Goal: Task Accomplishment & Management: Use online tool/utility

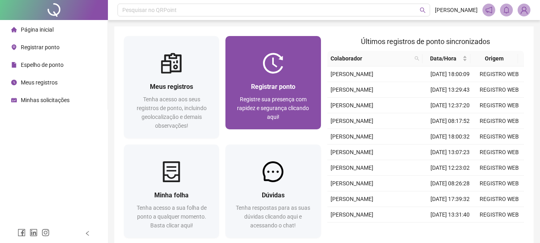
click at [303, 52] on div "Registrar ponto Registre sua presença com rapidez e segurança clicando aqui!" at bounding box center [272, 82] width 95 height 93
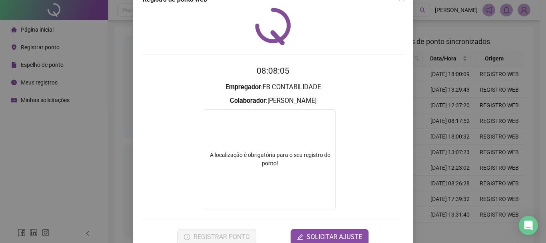
scroll to position [41, 0]
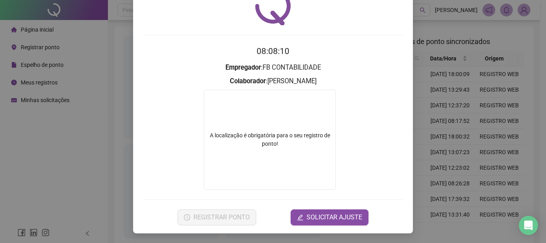
click at [283, 161] on div "A localização é obrigatória para o seu registro de ponto!" at bounding box center [270, 140] width 132 height 100
drag, startPoint x: 358, startPoint y: 149, endPoint x: 372, endPoint y: 112, distance: 39.9
click at [358, 149] on form "A localização é obrigatória para o seu registro de ponto!" at bounding box center [273, 140] width 261 height 100
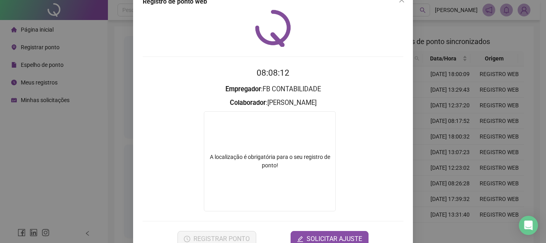
scroll to position [0, 0]
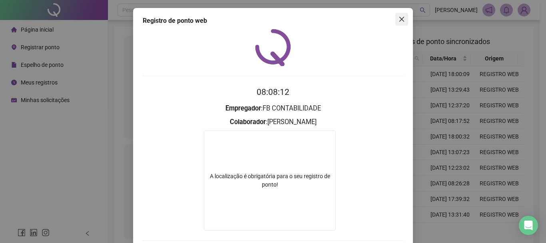
click at [399, 20] on icon "close" at bounding box center [401, 19] width 5 height 5
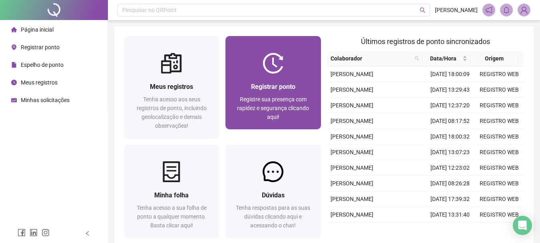
click at [290, 97] on span "Registre sua presença com rapidez e segurança clicando aqui!" at bounding box center [273, 108] width 72 height 24
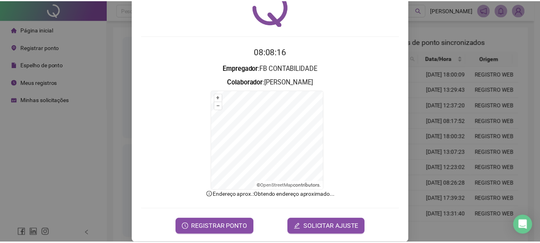
scroll to position [50, 0]
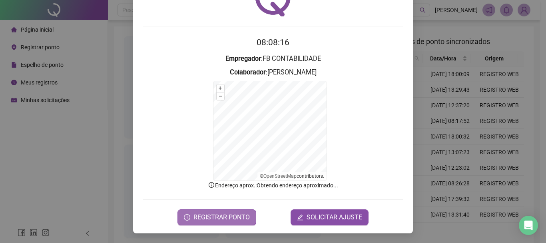
click at [198, 215] on span "REGISTRAR PONTO" at bounding box center [221, 217] width 56 height 10
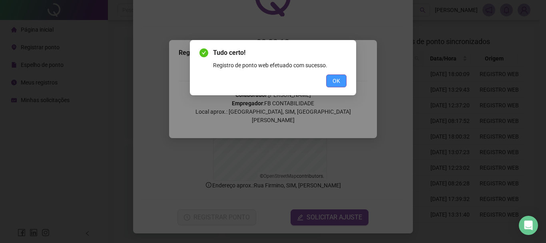
click at [336, 82] on span "OK" at bounding box center [336, 80] width 8 height 9
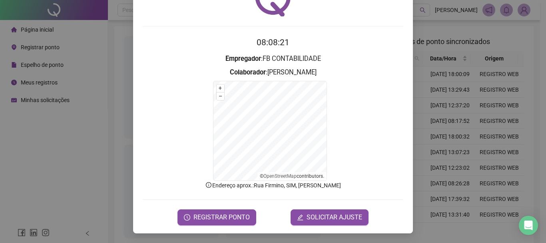
click at [80, 179] on div "Registro de ponto web 08:08:21 Empregador : FB CONTABILIDADE Colaborador : LAIS…" at bounding box center [273, 121] width 546 height 243
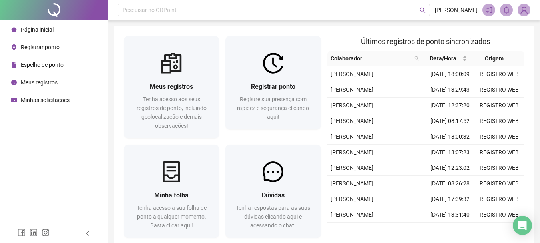
click at [62, 98] on span "Minhas solicitações" at bounding box center [45, 100] width 49 height 6
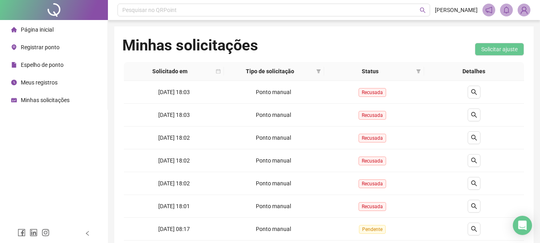
click at [45, 32] on span "Página inicial" at bounding box center [37, 29] width 33 height 6
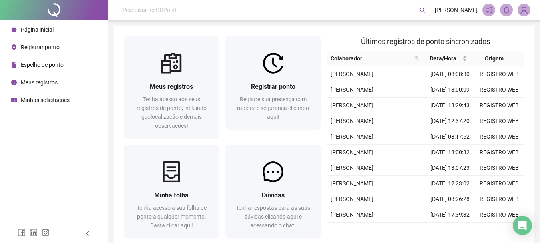
click at [44, 69] on div "Espelho de ponto" at bounding box center [37, 65] width 52 height 16
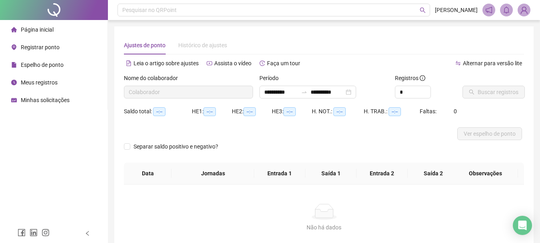
type input "**********"
click at [145, 145] on span "Separar saldo positivo e negativo?" at bounding box center [175, 146] width 91 height 9
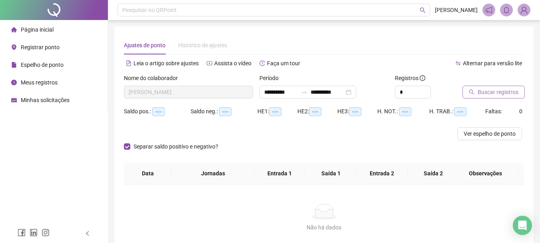
click at [480, 90] on span "Buscar registros" at bounding box center [498, 92] width 41 height 9
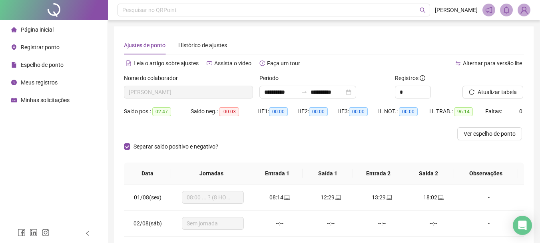
click at [293, 138] on div at bounding box center [274, 133] width 300 height 13
click at [315, 141] on div "Separar saldo positivo e negativo?" at bounding box center [324, 151] width 400 height 22
click at [153, 147] on span "Separar saldo positivo e negativo?" at bounding box center [175, 146] width 91 height 9
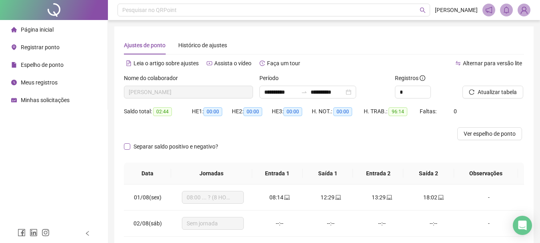
click at [147, 148] on span "Separar saldo positivo e negativo?" at bounding box center [175, 146] width 91 height 9
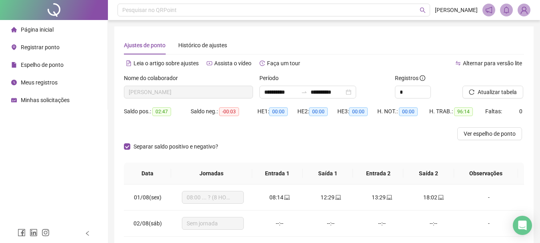
click at [348, 139] on div at bounding box center [274, 133] width 300 height 13
click at [20, 166] on div "Página inicial Registrar ponto Espelho de ponto Meus registros Minhas solicitaç…" at bounding box center [54, 111] width 108 height 223
